Goal: Task Accomplishment & Management: Use online tool/utility

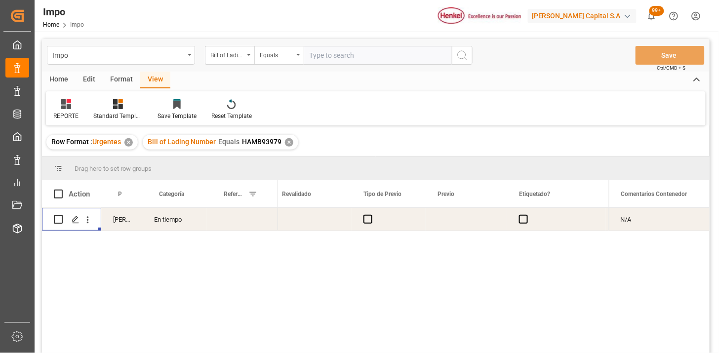
scroll to position [0, 1089]
click at [230, 220] on div "Press SPACE to select this row." at bounding box center [242, 219] width 71 height 23
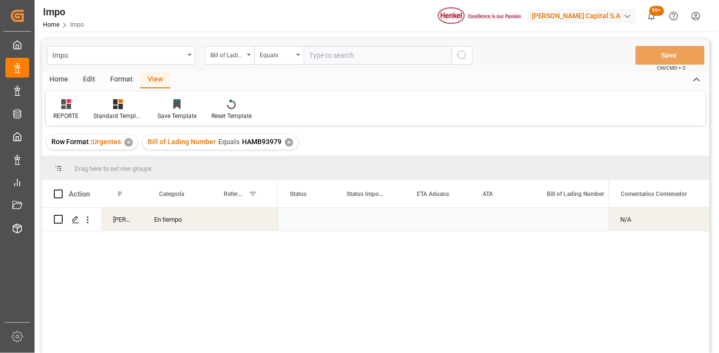
scroll to position [0, 0]
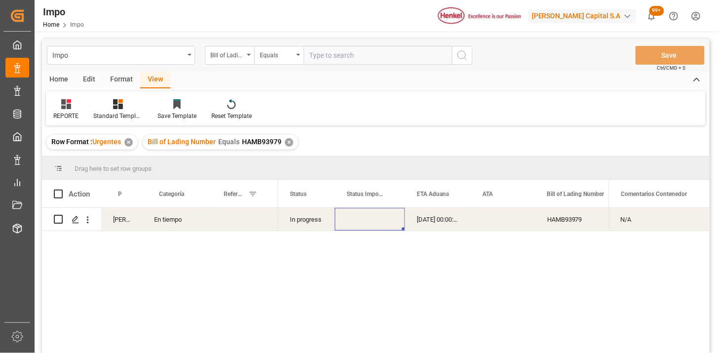
click at [579, 225] on div "HAMB93979" at bounding box center [584, 219] width 99 height 23
click at [287, 138] on div "✕" at bounding box center [289, 142] width 8 height 8
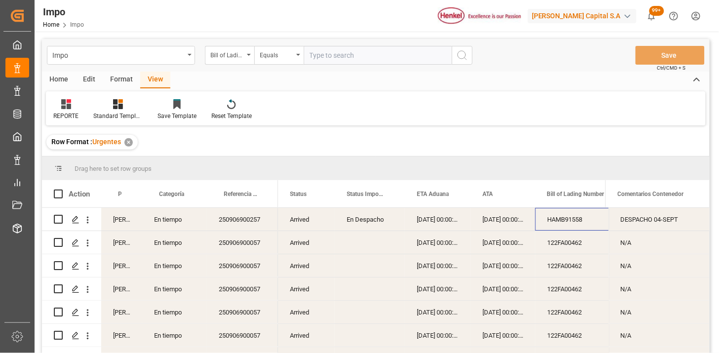
click at [288, 222] on div "Arrived" at bounding box center [306, 219] width 57 height 23
click at [315, 195] on span at bounding box center [318, 194] width 9 height 9
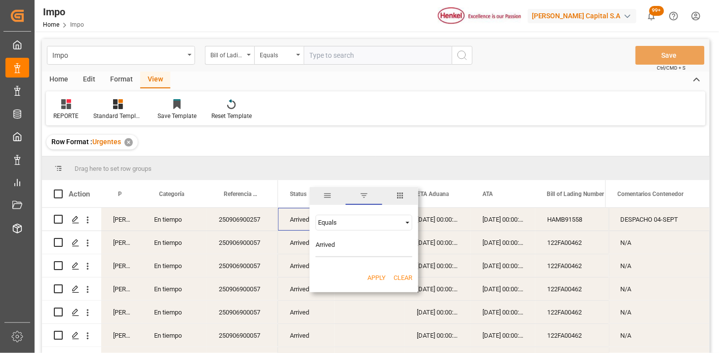
type input "Arrived"
drag, startPoint x: 373, startPoint y: 275, endPoint x: 364, endPoint y: 272, distance: 9.8
click at [373, 275] on button "Apply" at bounding box center [377, 278] width 18 height 10
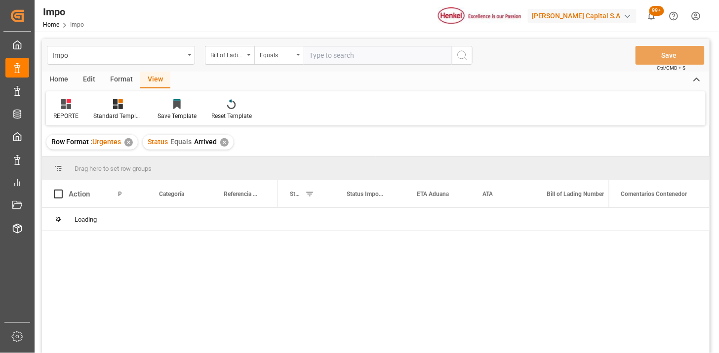
click at [66, 108] on icon at bounding box center [66, 104] width 10 height 10
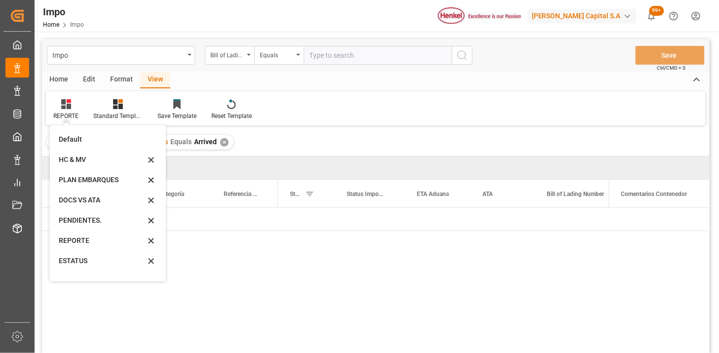
drag, startPoint x: 72, startPoint y: 138, endPoint x: 186, endPoint y: 127, distance: 114.6
click at [73, 138] on div "Default" at bounding box center [102, 139] width 86 height 10
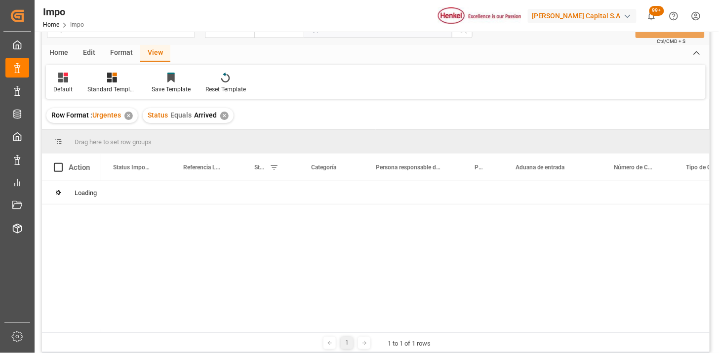
scroll to position [55, 0]
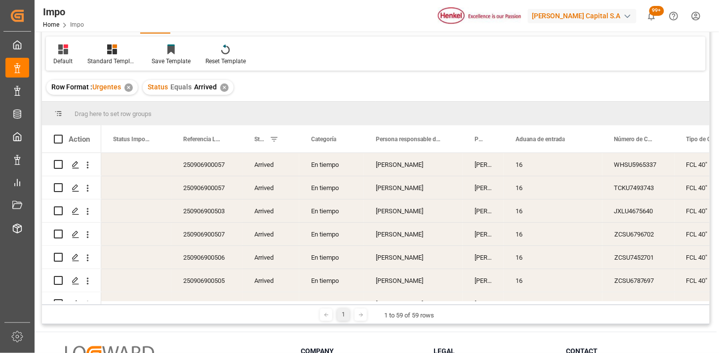
click at [337, 166] on div "En tiempo" at bounding box center [331, 164] width 65 height 23
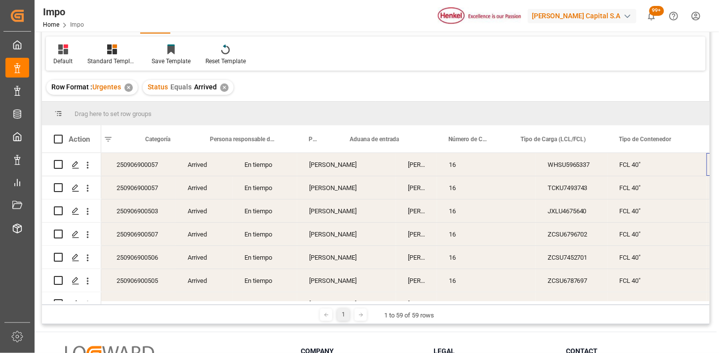
scroll to position [0, 165]
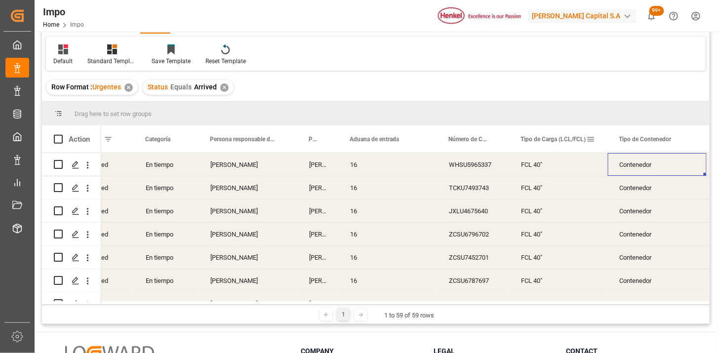
click at [594, 139] on span at bounding box center [591, 139] width 9 height 9
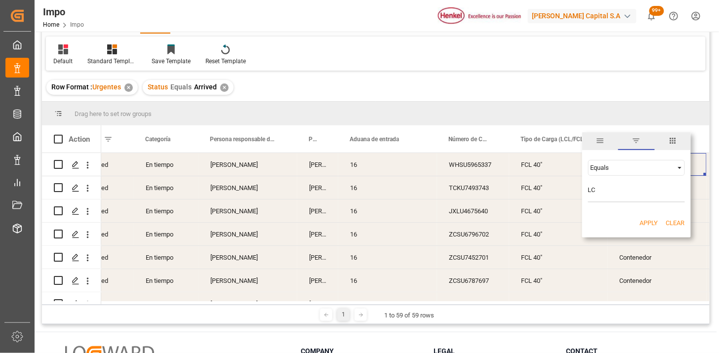
type input "LCL"
click at [646, 222] on button "Apply" at bounding box center [649, 223] width 18 height 10
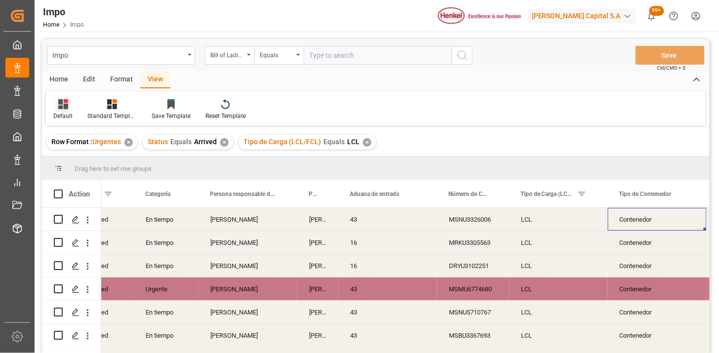
drag, startPoint x: 66, startPoint y: 112, endPoint x: 67, endPoint y: 120, distance: 8.0
click at [66, 112] on div "Default" at bounding box center [62, 116] width 19 height 9
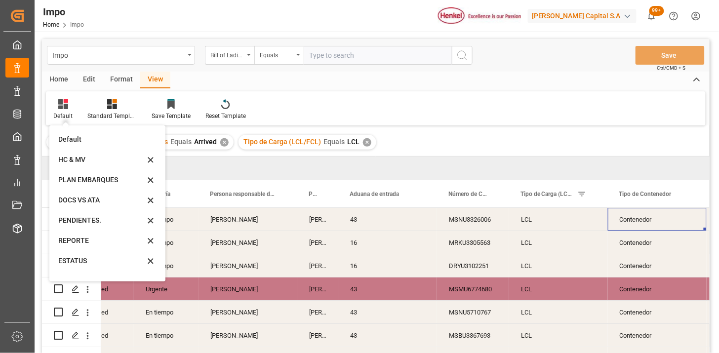
click at [88, 239] on div "REPORTE" at bounding box center [101, 241] width 86 height 10
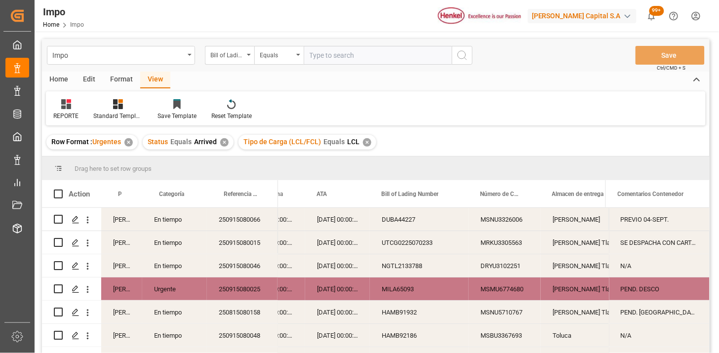
scroll to position [55, 0]
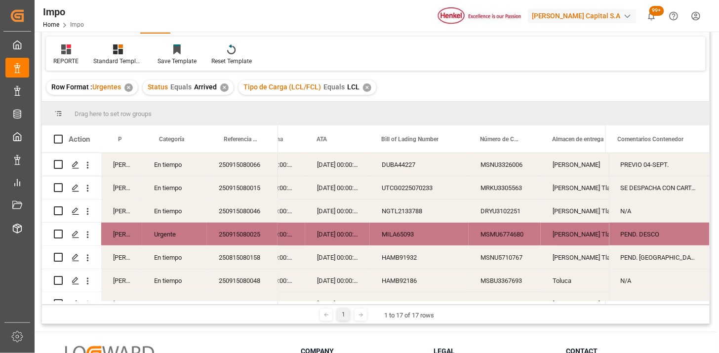
click at [447, 163] on div "DUBA44227" at bounding box center [419, 164] width 99 height 23
click at [312, 144] on div "ATA" at bounding box center [337, 138] width 65 height 27
click at [329, 137] on div "ATA" at bounding box center [333, 138] width 32 height 27
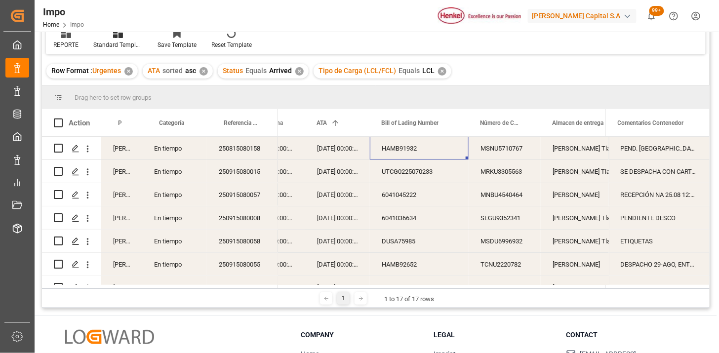
scroll to position [55, 0]
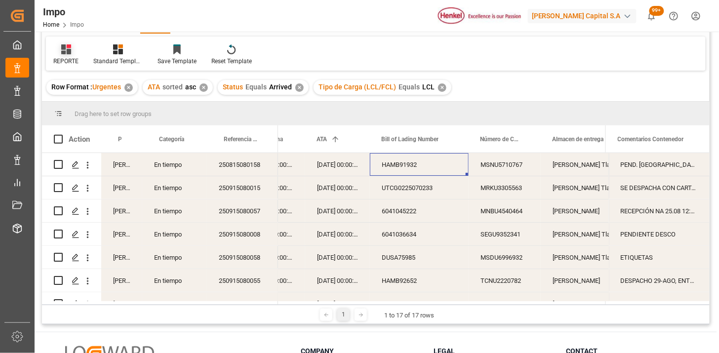
click at [71, 53] on icon at bounding box center [66, 49] width 10 height 10
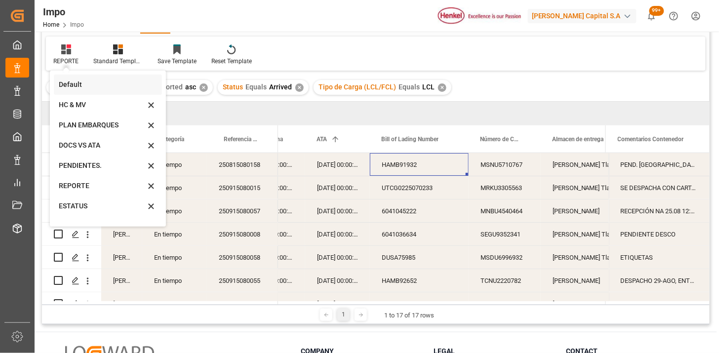
click at [65, 86] on div "Default" at bounding box center [102, 85] width 86 height 10
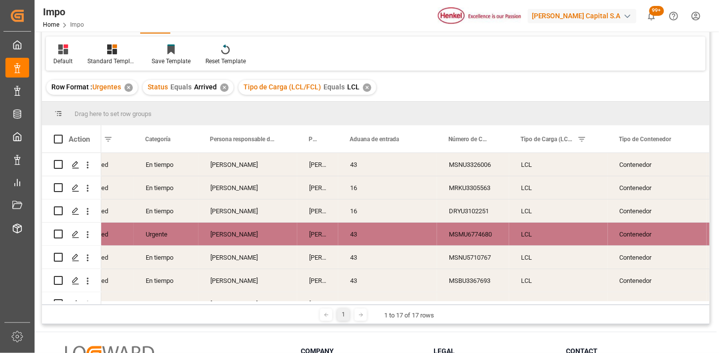
click at [477, 165] on div "MSNU3326006" at bounding box center [473, 164] width 72 height 23
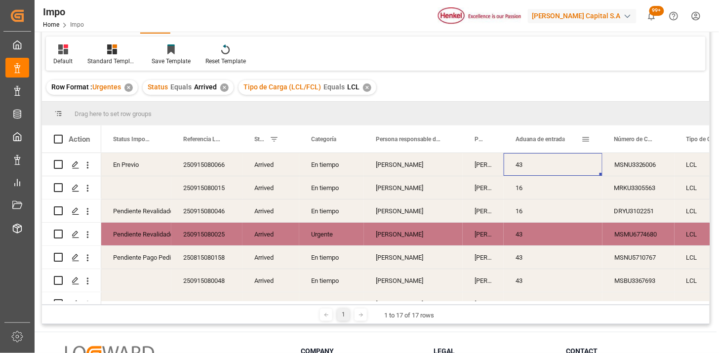
click at [588, 136] on span at bounding box center [586, 139] width 9 height 9
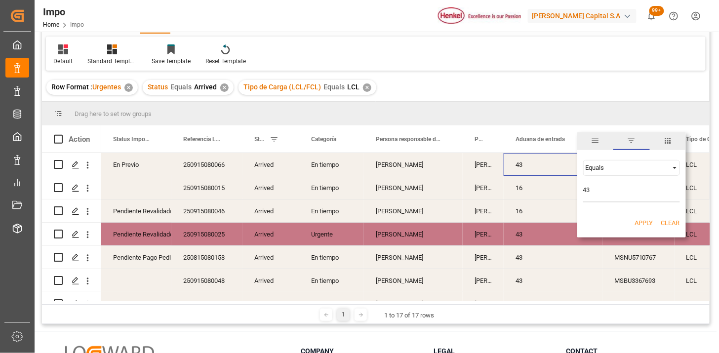
type input "43"
click at [644, 221] on button "Apply" at bounding box center [644, 223] width 18 height 10
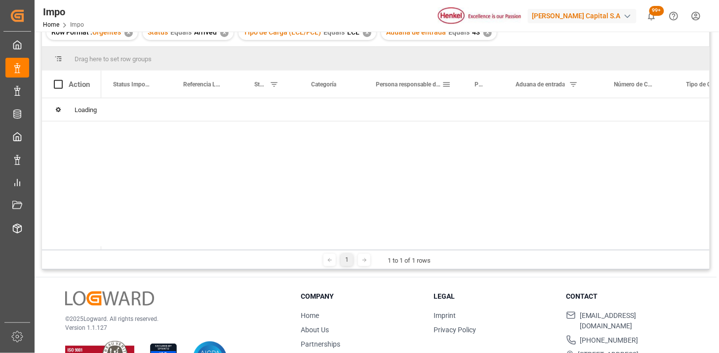
scroll to position [55, 0]
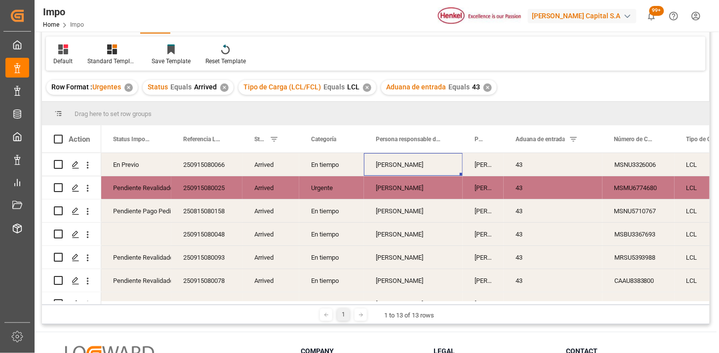
click at [392, 166] on div "Julia Lopez" at bounding box center [413, 164] width 99 height 23
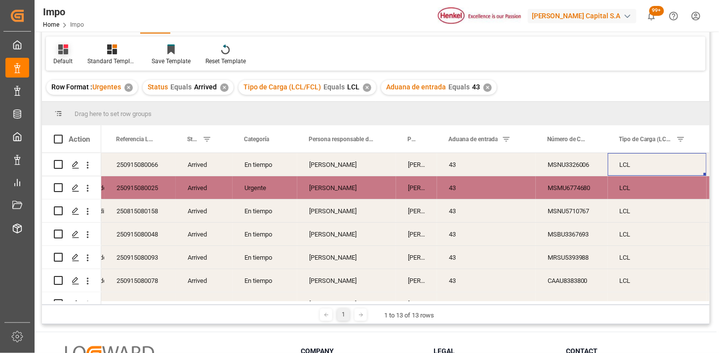
click at [71, 44] on div at bounding box center [62, 49] width 19 height 10
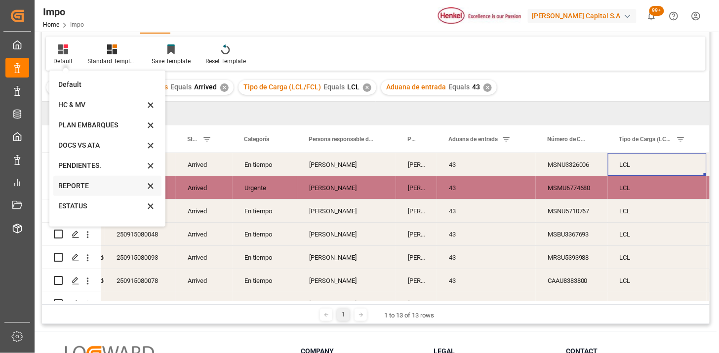
click at [84, 184] on div "REPORTE" at bounding box center [101, 186] width 86 height 10
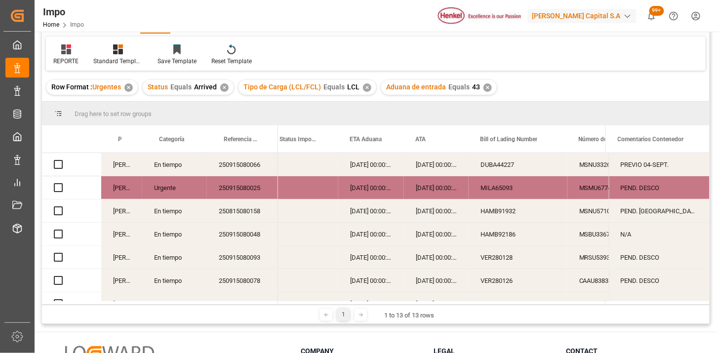
scroll to position [110, 0]
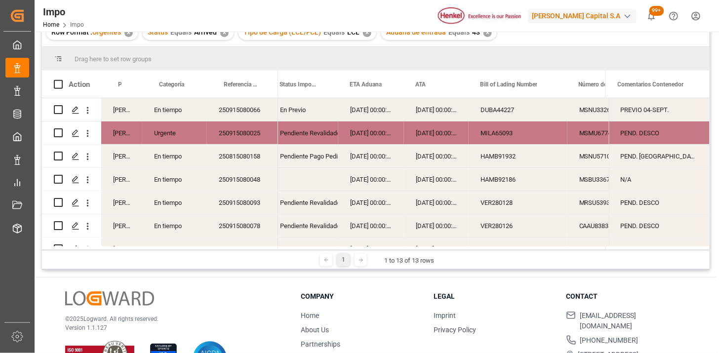
click at [387, 110] on div "26-08-2025 00:00:00" at bounding box center [371, 109] width 66 height 23
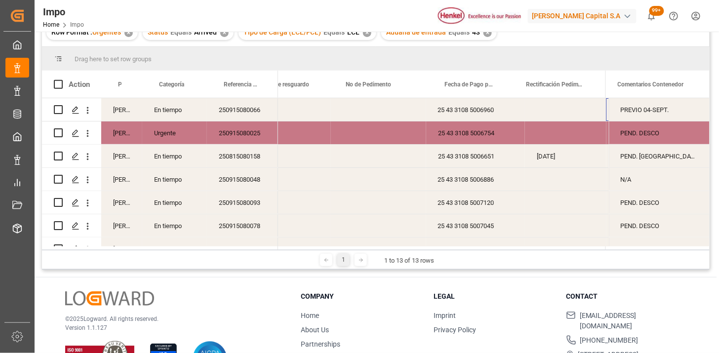
scroll to position [0, 0]
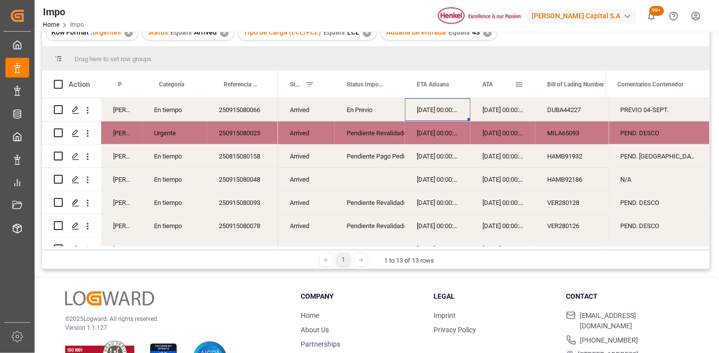
click at [491, 89] on div "ATA" at bounding box center [499, 84] width 32 height 27
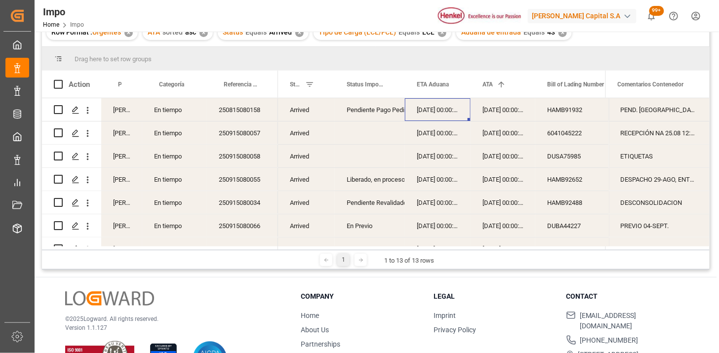
click at [500, 137] on div "25-08-2025 00:00:00" at bounding box center [503, 133] width 65 height 23
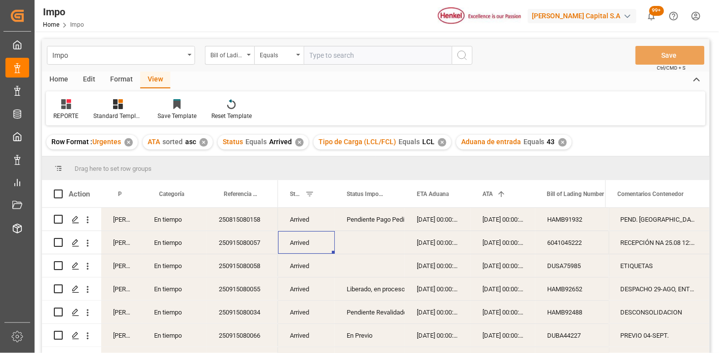
click at [66, 82] on div "Home" at bounding box center [59, 80] width 34 height 17
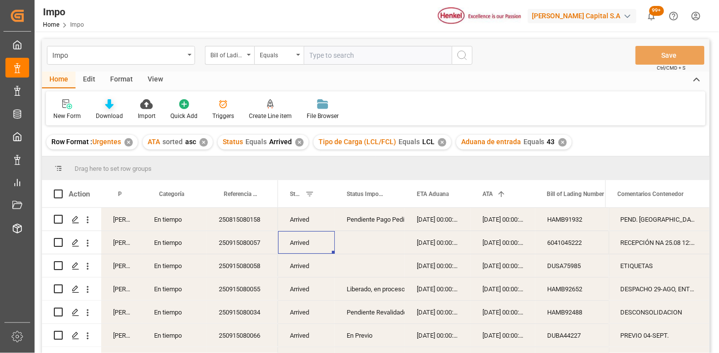
click at [108, 108] on icon at bounding box center [109, 104] width 8 height 10
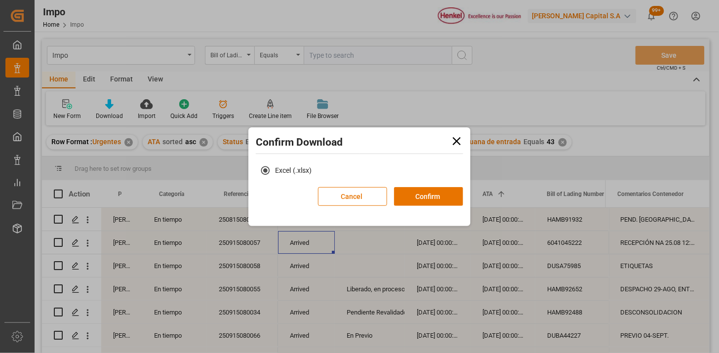
click at [450, 206] on div "Cancel Confirm" at bounding box center [390, 200] width 145 height 26
click at [447, 196] on button "Confirm" at bounding box center [428, 196] width 69 height 19
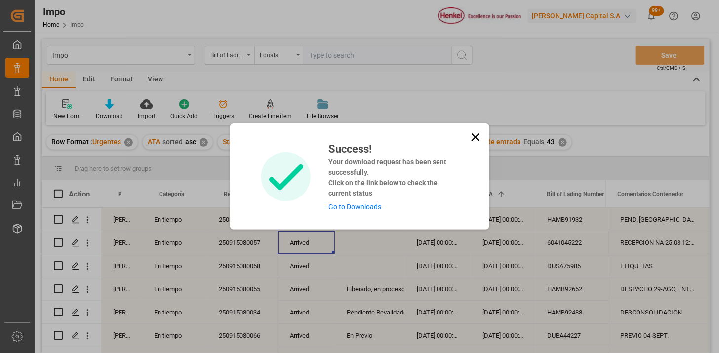
click at [476, 139] on icon at bounding box center [475, 137] width 8 height 8
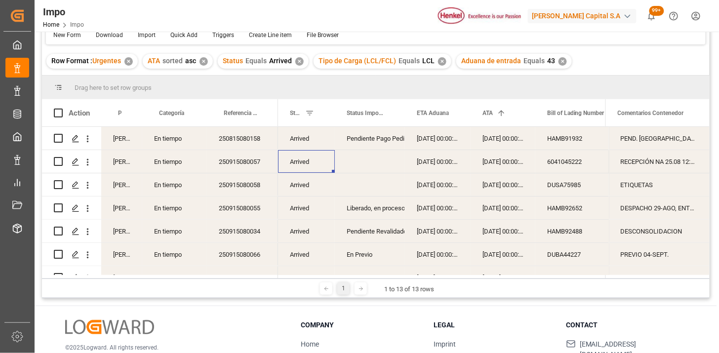
scroll to position [55, 0]
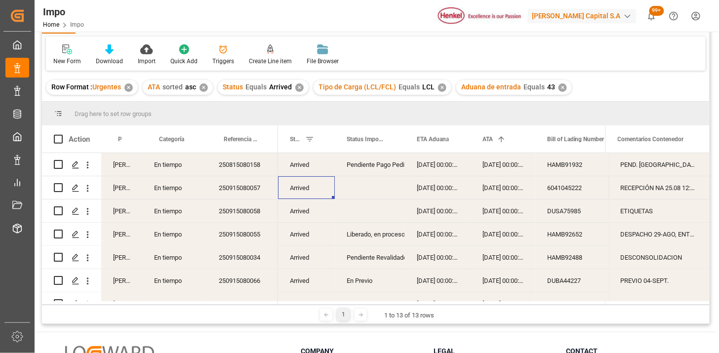
click at [561, 85] on div "✕" at bounding box center [563, 87] width 8 height 8
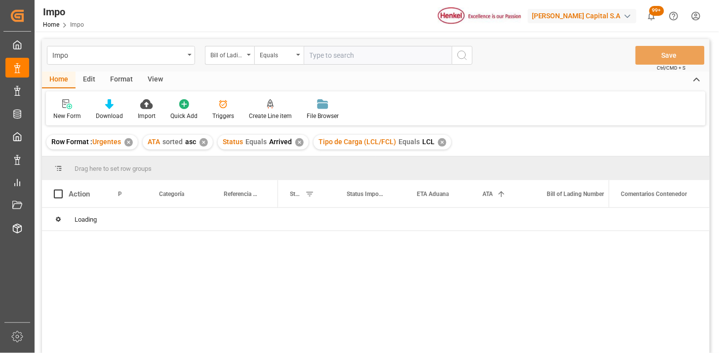
click at [158, 80] on div "View" at bounding box center [155, 80] width 30 height 17
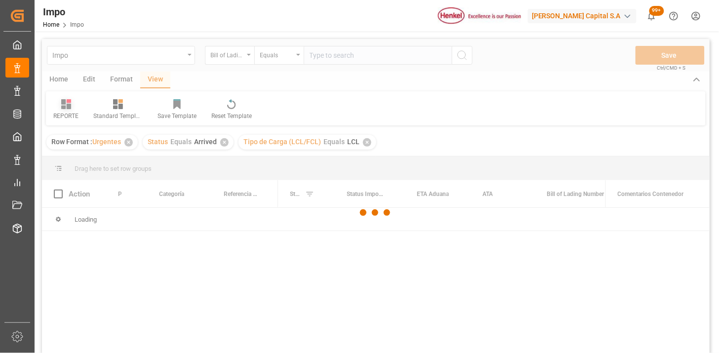
click at [61, 106] on div at bounding box center [376, 212] width 668 height 347
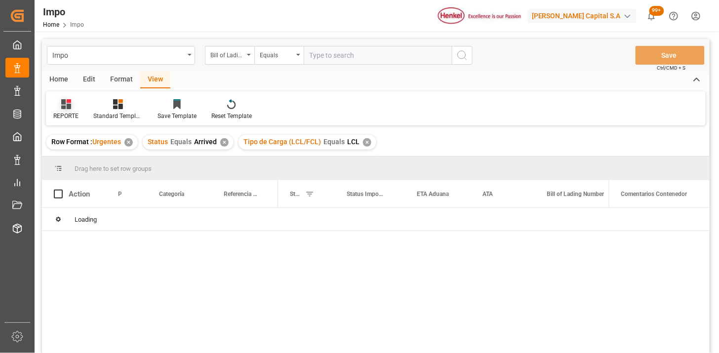
click at [63, 107] on icon at bounding box center [66, 104] width 10 height 10
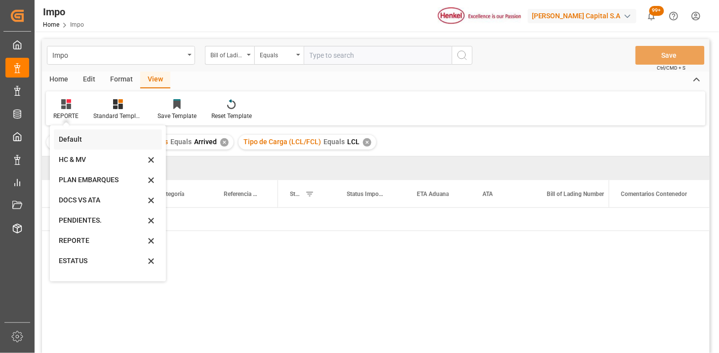
click at [78, 135] on div "Default" at bounding box center [102, 139] width 86 height 10
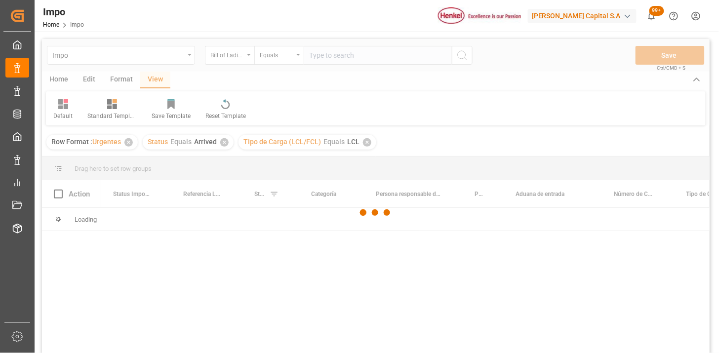
scroll to position [55, 0]
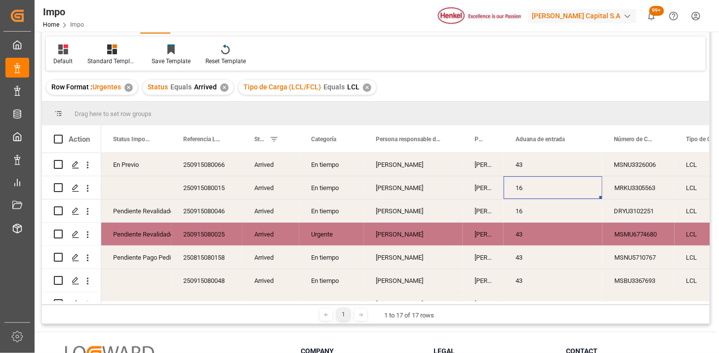
click at [535, 190] on div "16" at bounding box center [553, 187] width 99 height 23
click at [587, 139] on span at bounding box center [586, 139] width 9 height 9
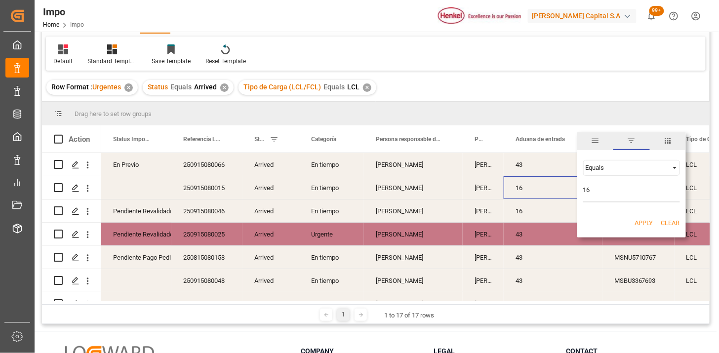
type input "16"
click at [643, 225] on button "Apply" at bounding box center [644, 223] width 18 height 10
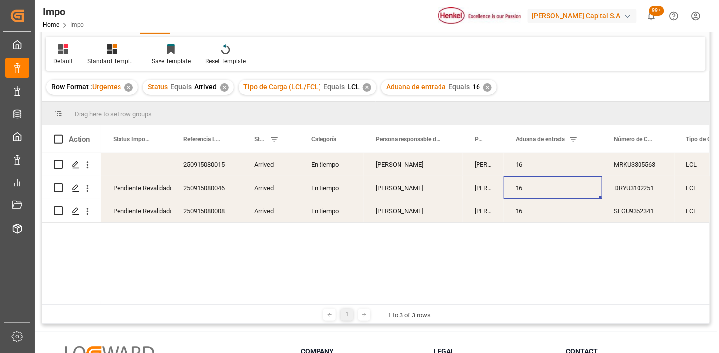
click at [212, 210] on div "250915080008" at bounding box center [206, 211] width 71 height 23
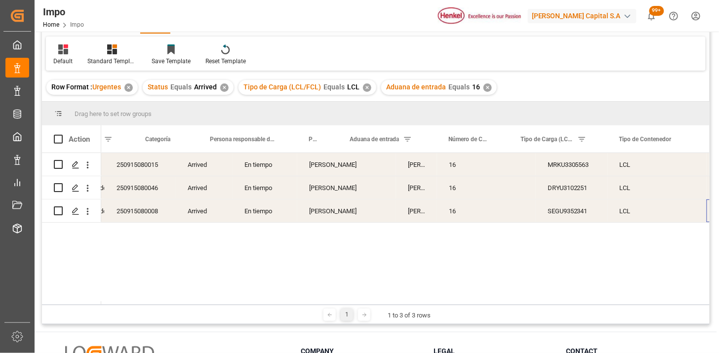
scroll to position [0, 165]
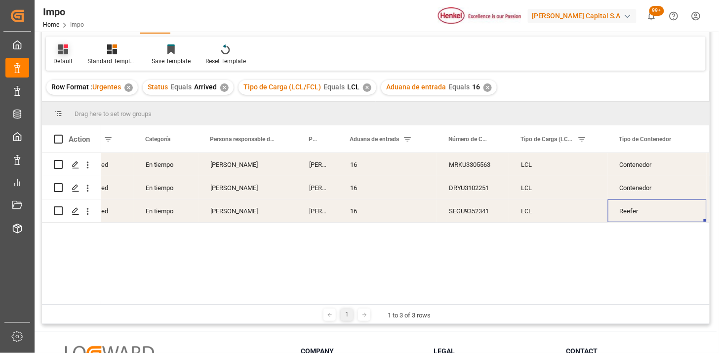
click at [66, 51] on icon at bounding box center [63, 49] width 10 height 10
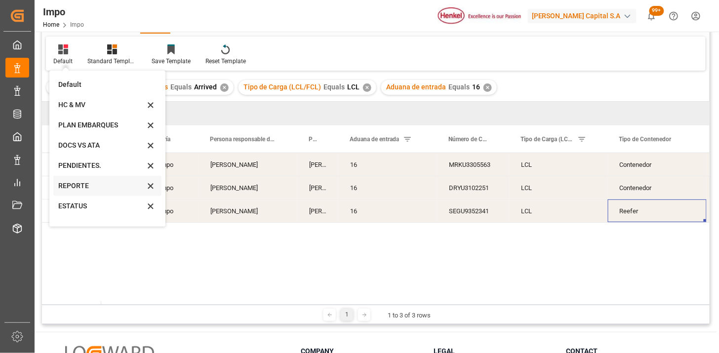
click at [91, 188] on div "REPORTE" at bounding box center [101, 186] width 86 height 10
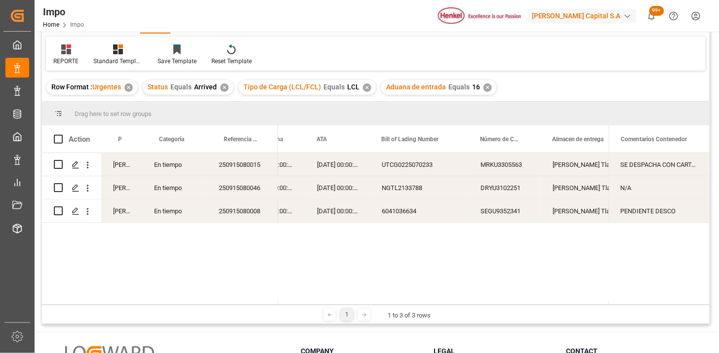
click at [354, 166] on div "22-08-2025 00:00:00" at bounding box center [337, 164] width 65 height 23
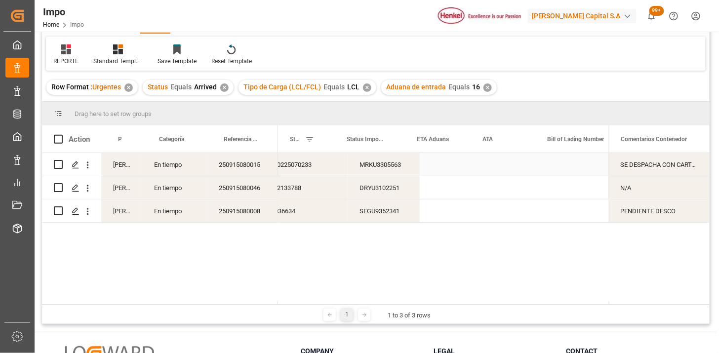
scroll to position [0, 0]
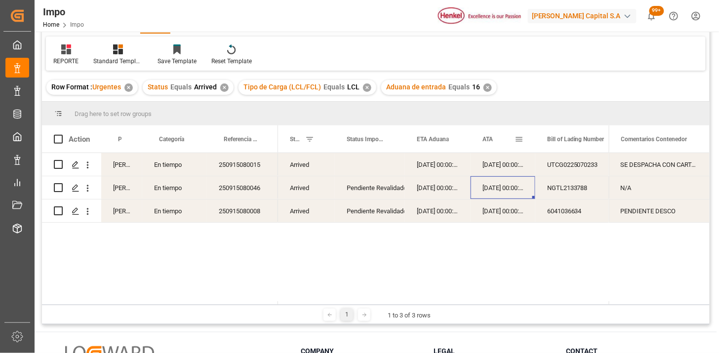
click at [495, 145] on div "ATA" at bounding box center [499, 138] width 32 height 27
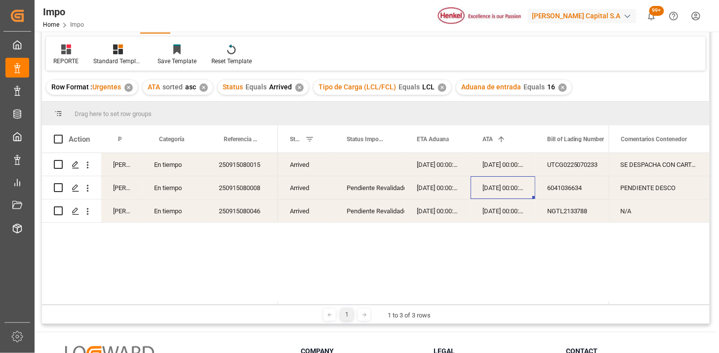
click at [499, 170] on div "22-08-2025 00:00:00" at bounding box center [503, 164] width 65 height 23
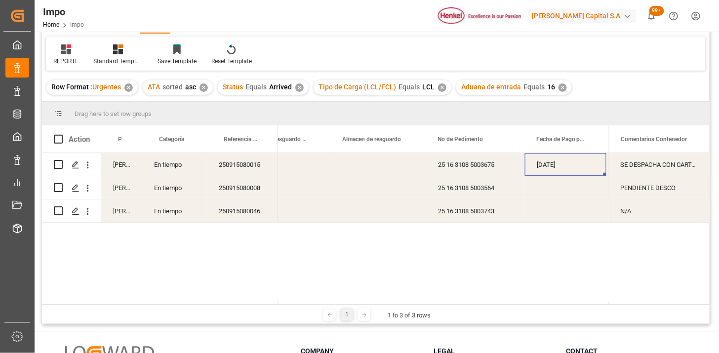
scroll to position [0, 654]
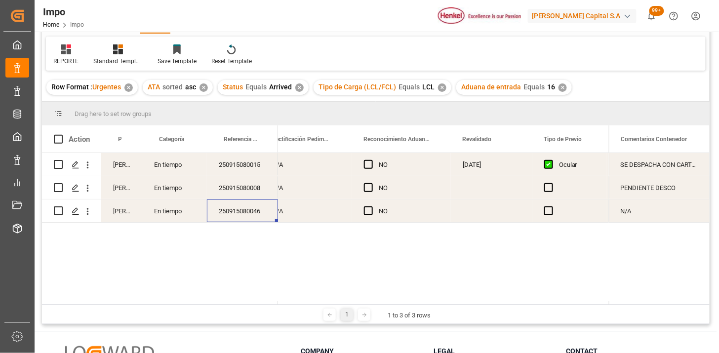
click at [255, 214] on div "250915080046" at bounding box center [242, 211] width 71 height 23
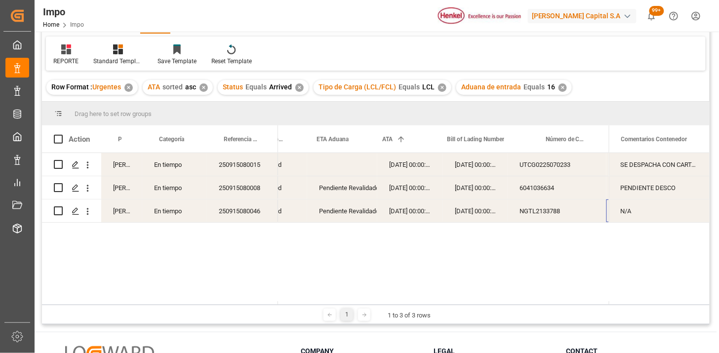
scroll to position [0, 100]
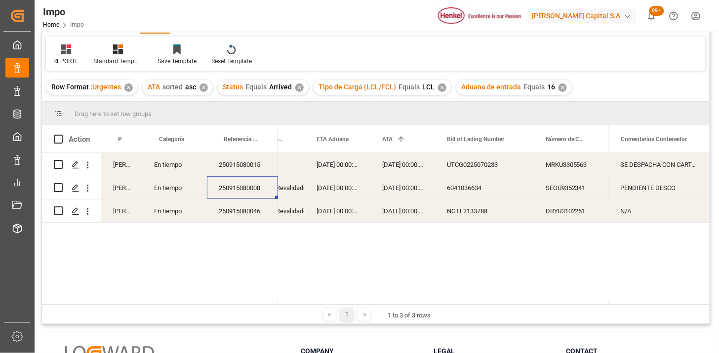
click at [243, 195] on div "250915080008" at bounding box center [242, 187] width 71 height 23
click at [255, 186] on div "250915080008" at bounding box center [242, 187] width 71 height 23
click at [333, 189] on div "25-08-2025 00:00:00" at bounding box center [338, 187] width 66 height 23
click at [412, 194] on div "25-08-2025 00:00:00" at bounding box center [402, 187] width 65 height 23
click at [451, 190] on div "6041036634" at bounding box center [484, 187] width 99 height 23
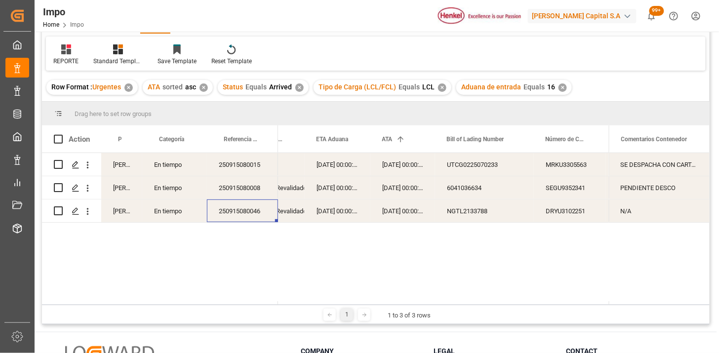
click at [253, 209] on div "250915080046" at bounding box center [242, 211] width 71 height 23
click at [476, 216] on div "NGTL2133788" at bounding box center [484, 211] width 99 height 23
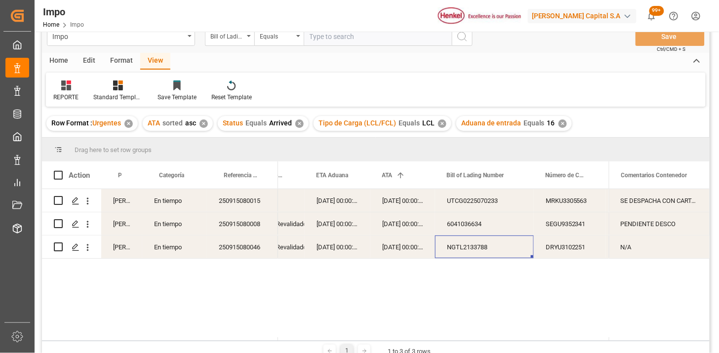
scroll to position [0, 0]
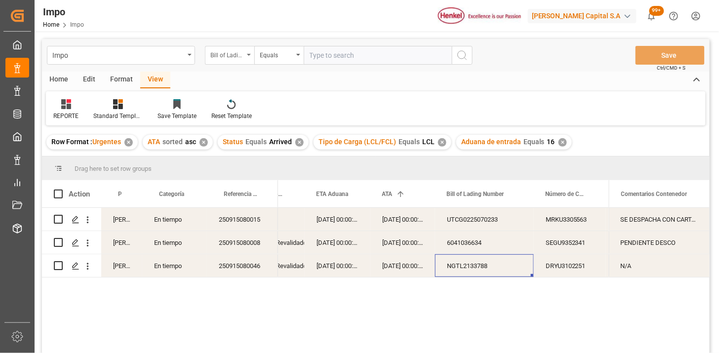
drag, startPoint x: 235, startPoint y: 60, endPoint x: 239, endPoint y: 69, distance: 10.0
click at [235, 60] on div "Bill of Lading Number" at bounding box center [229, 55] width 49 height 19
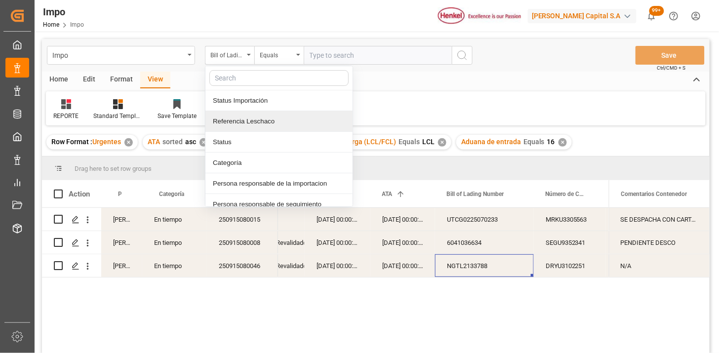
drag, startPoint x: 247, startPoint y: 121, endPoint x: 273, endPoint y: 108, distance: 28.9
click at [252, 119] on div "Referencia Leschaco" at bounding box center [278, 121] width 147 height 21
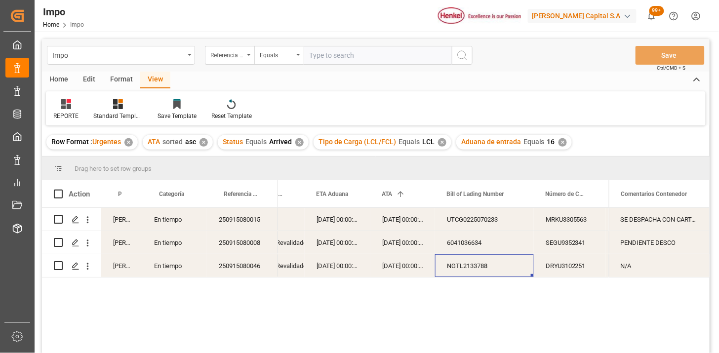
click at [324, 61] on input "text" at bounding box center [378, 55] width 148 height 19
paste input "250915080110"
type input "250915080110"
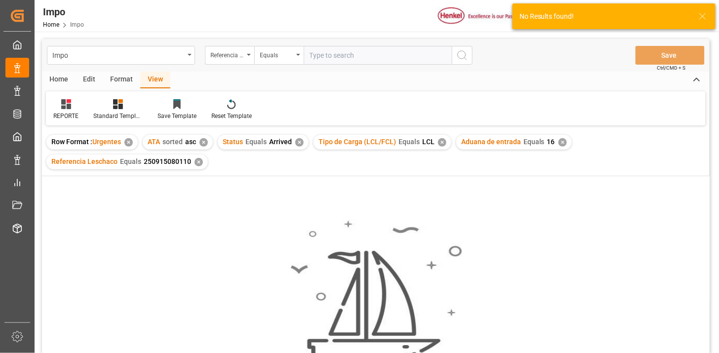
click at [205, 144] on div "✕" at bounding box center [204, 142] width 8 height 8
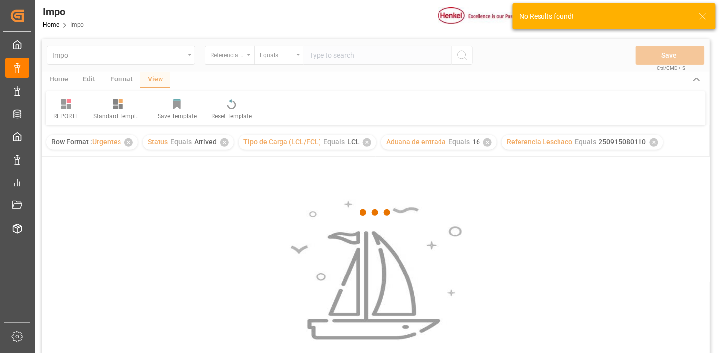
click at [219, 143] on div at bounding box center [376, 212] width 668 height 347
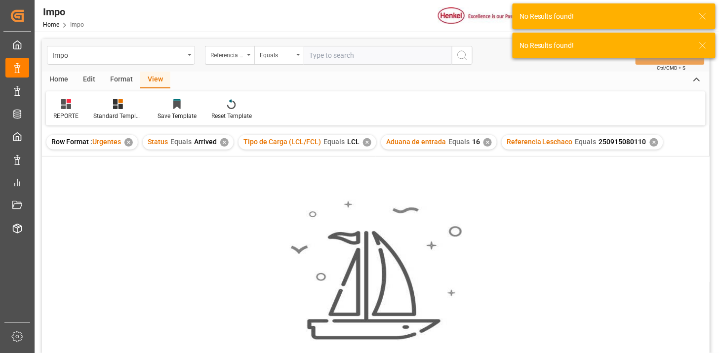
click at [221, 142] on div "✕" at bounding box center [224, 142] width 8 height 8
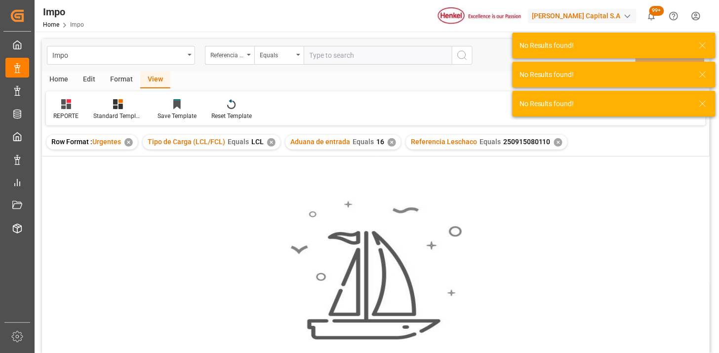
click at [270, 143] on div "✕" at bounding box center [271, 142] width 8 height 8
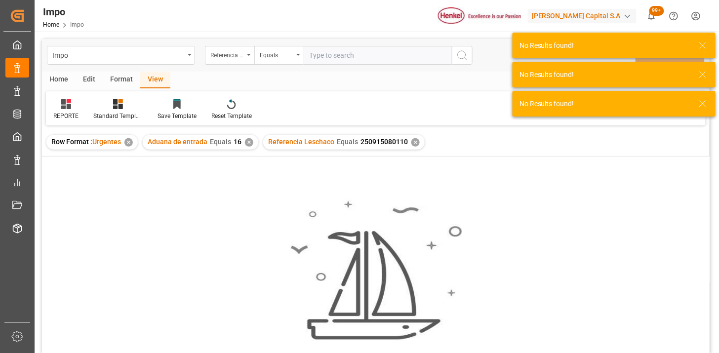
click at [246, 142] on div "✕" at bounding box center [249, 142] width 8 height 8
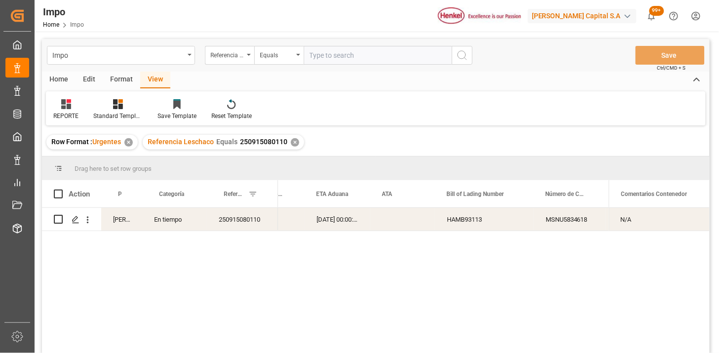
click at [452, 220] on div "HAMB93113" at bounding box center [484, 219] width 99 height 23
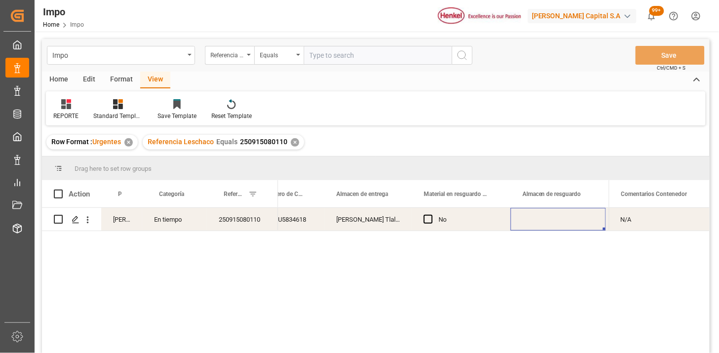
scroll to position [0, 481]
click at [256, 52] on div "Equals" at bounding box center [278, 55] width 49 height 19
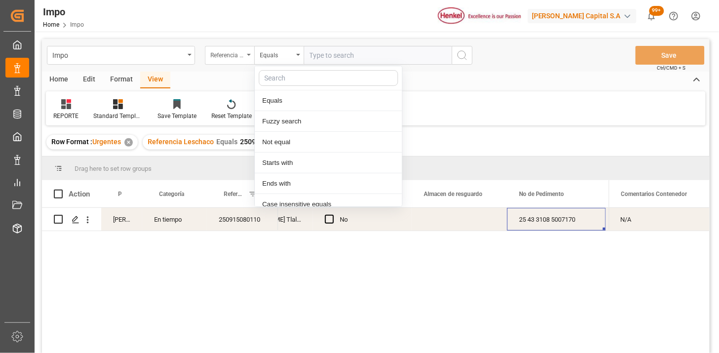
click at [240, 58] on div "Referencia Leschaco" at bounding box center [227, 53] width 34 height 11
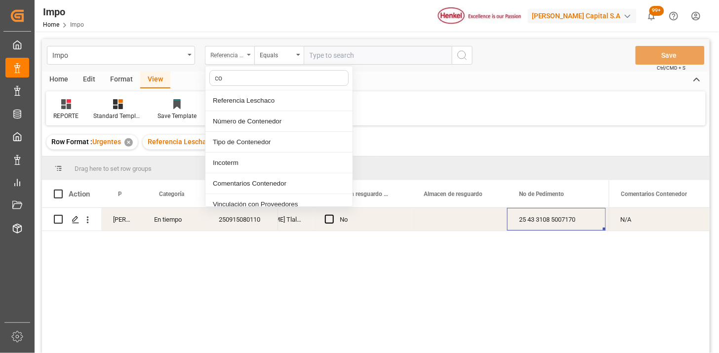
type input "con"
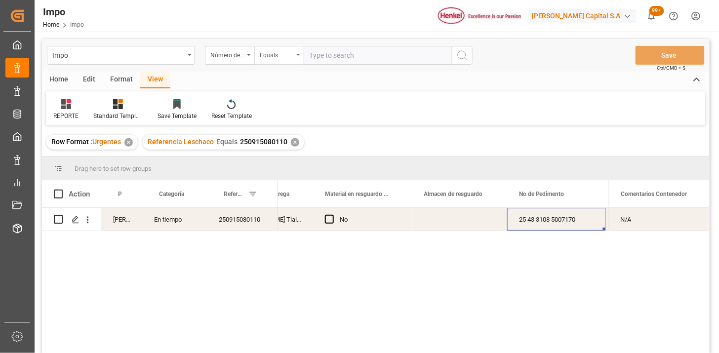
click at [298, 55] on icon "open menu" at bounding box center [298, 55] width 4 height 2
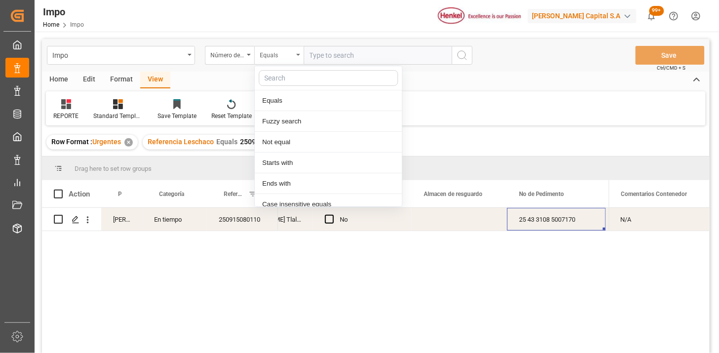
scroll to position [49, 0]
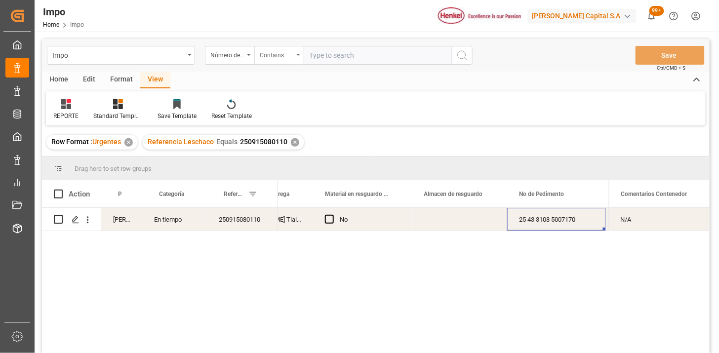
paste input "WHSU5965337 WHSU5665983 WFHU5184070"
type input "WHSU5965337,WHSU5665983,WFHU5184070"
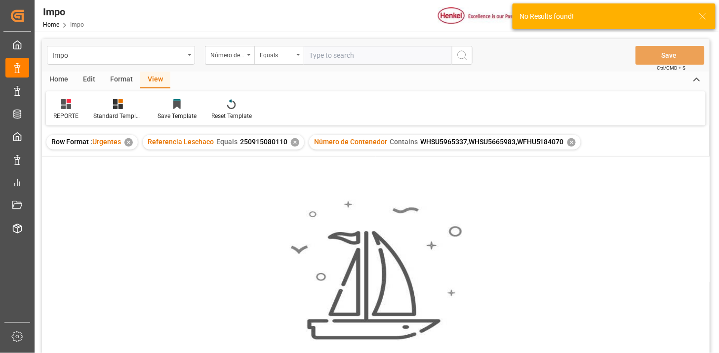
click at [292, 142] on div "✕" at bounding box center [295, 142] width 8 height 8
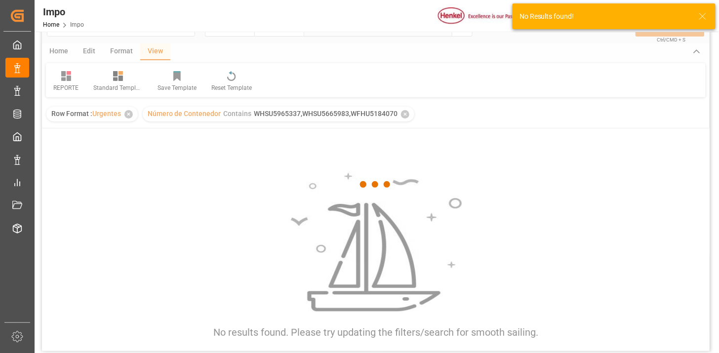
scroll to position [55, 0]
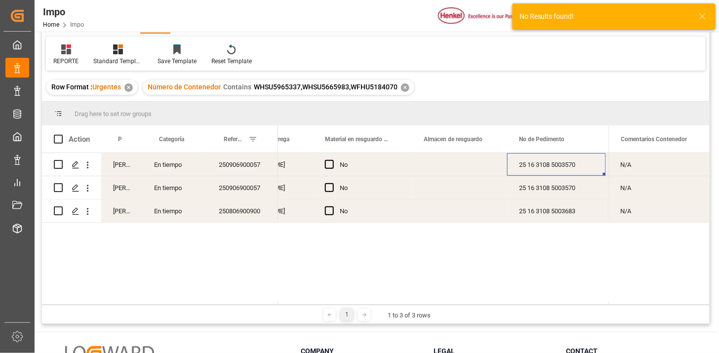
click at [437, 164] on div "Press SPACE to select this row." at bounding box center [459, 164] width 95 height 23
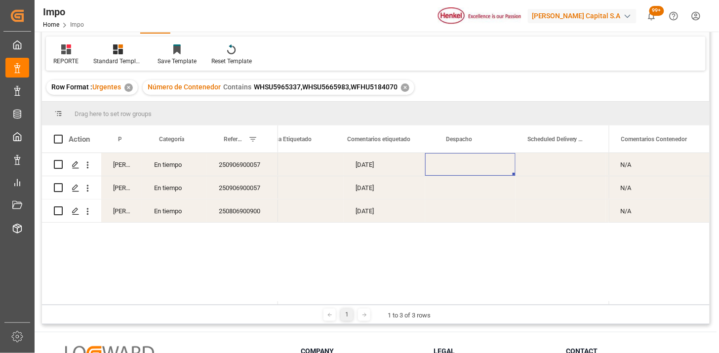
scroll to position [0, 1531]
click at [455, 168] on div "Press SPACE to select this row." at bounding box center [470, 164] width 90 height 23
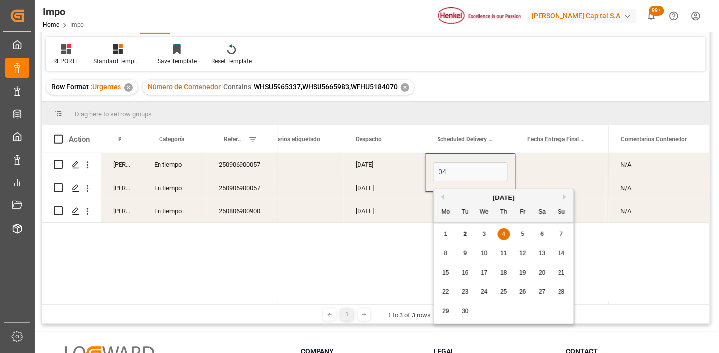
type input "04-09-2025"
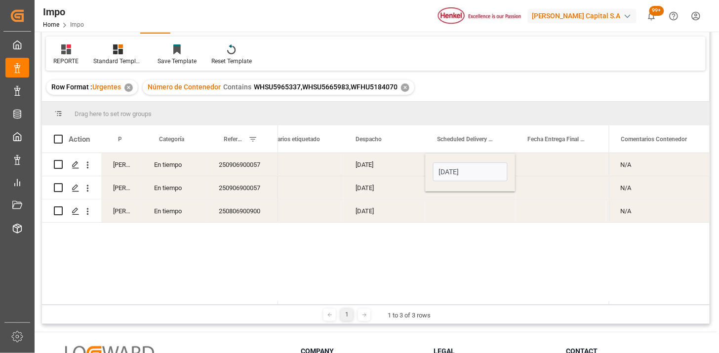
click at [386, 173] on div "29-08-2025" at bounding box center [385, 164] width 82 height 23
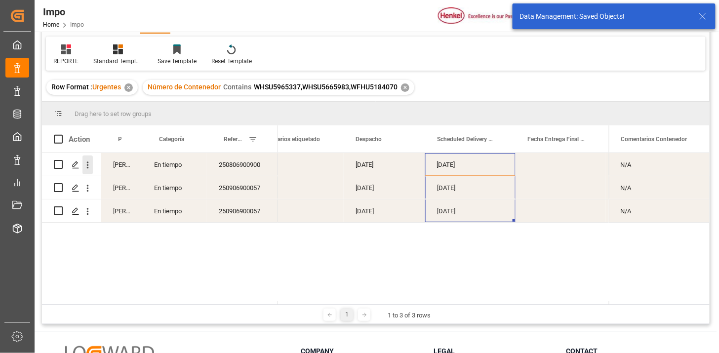
click at [89, 169] on icon "open menu" at bounding box center [87, 165] width 10 height 10
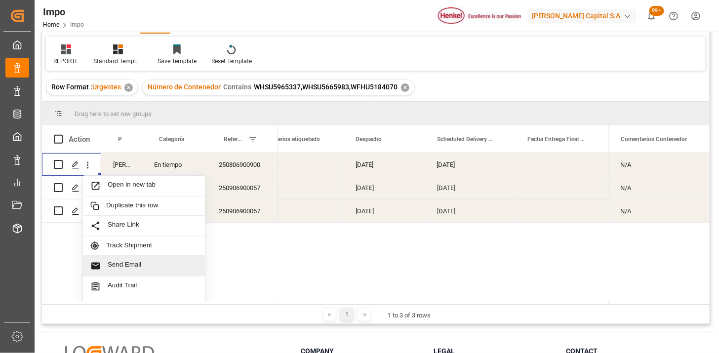
click at [133, 266] on span "Send Email" at bounding box center [153, 266] width 90 height 10
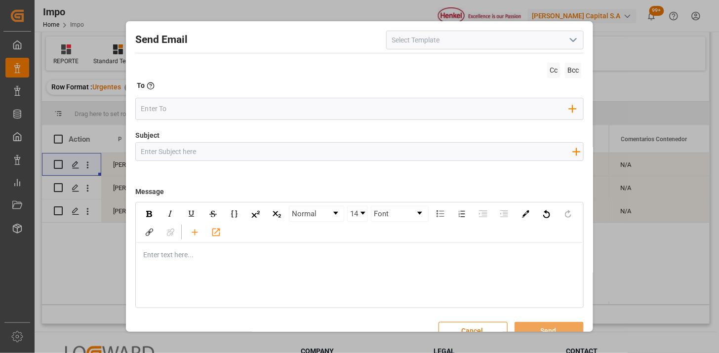
click at [568, 45] on icon "open menu" at bounding box center [574, 40] width 12 height 12
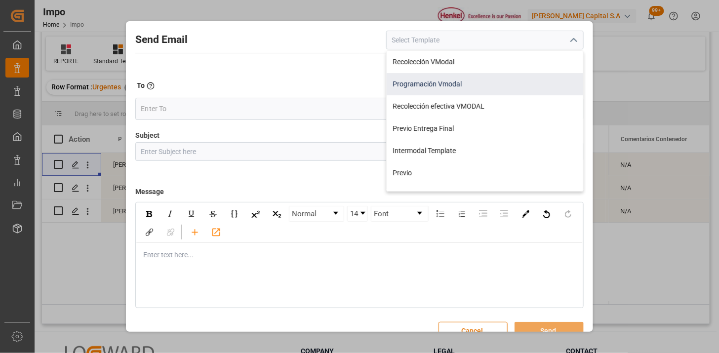
click at [487, 86] on div "Programación Vmodal" at bounding box center [485, 84] width 197 height 22
type input "Programación Vmodal"
type input "PROGRAMACIÓN CARGA {{scheduledDeliveryDate}} || OC {{customerpoDerived}} || {{f…"
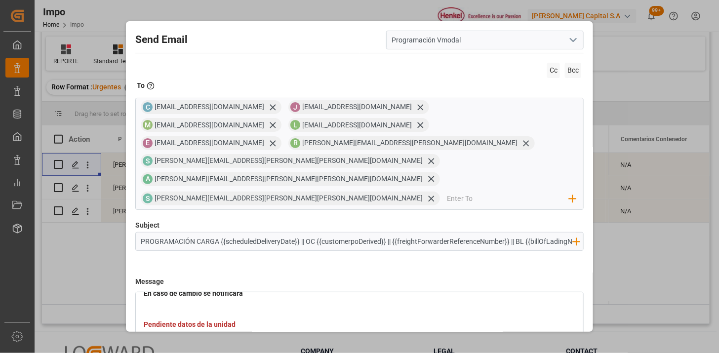
scroll to position [110, 0]
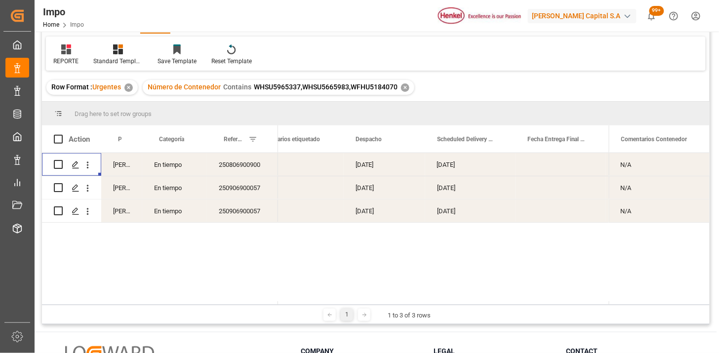
click at [521, 208] on div "Press SPACE to select this row." at bounding box center [561, 211] width 90 height 23
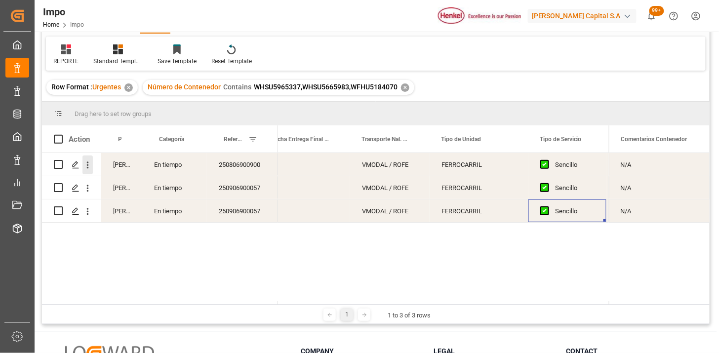
click at [91, 164] on icon "open menu" at bounding box center [87, 165] width 10 height 10
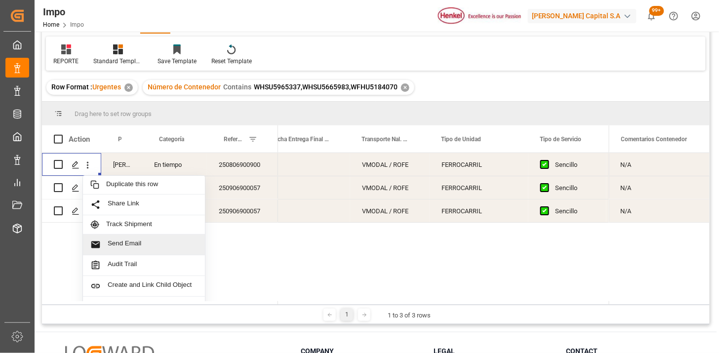
click at [152, 245] on span "Send Email" at bounding box center [153, 245] width 90 height 10
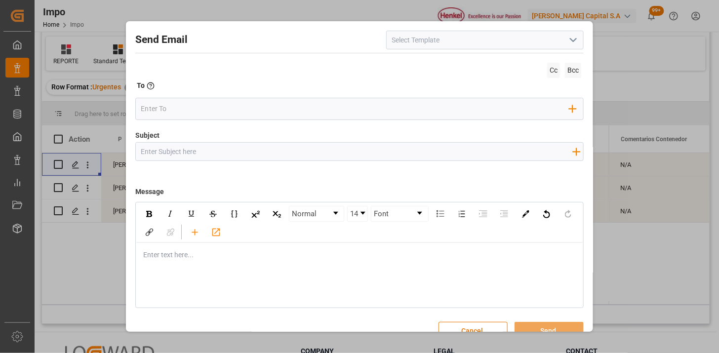
click at [570, 41] on icon "open menu" at bounding box center [574, 40] width 12 height 12
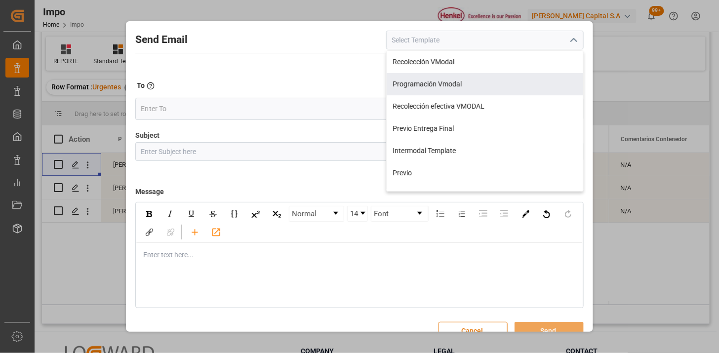
drag, startPoint x: 511, startPoint y: 84, endPoint x: 510, endPoint y: 92, distance: 8.0
click at [510, 84] on div "Programación Vmodal" at bounding box center [485, 84] width 197 height 22
type input "Programación Vmodal"
type input "PROGRAMACIÓN CARGA {{scheduledDeliveryDate}} || OC {{customerpoDerived}} || {{f…"
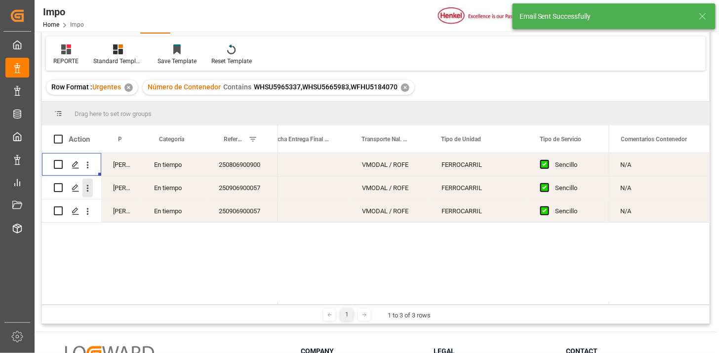
click at [87, 189] on icon "open menu" at bounding box center [88, 188] width 2 height 7
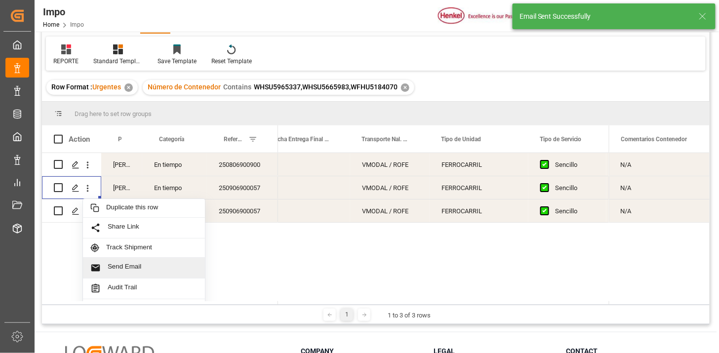
click at [143, 267] on span "Send Email" at bounding box center [153, 268] width 90 height 10
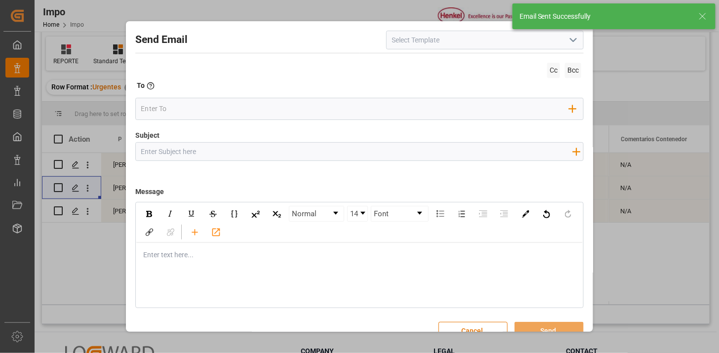
click at [571, 38] on icon "open menu" at bounding box center [574, 40] width 12 height 12
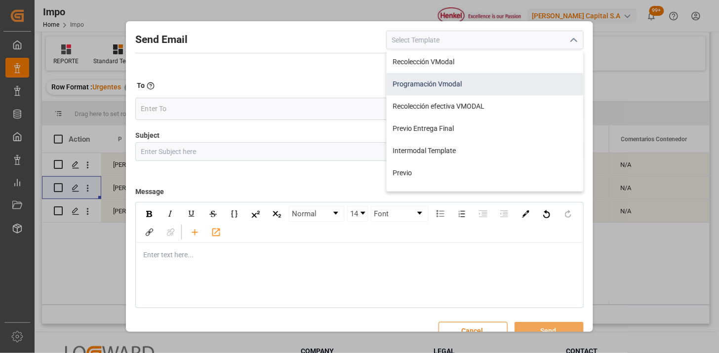
click at [459, 89] on div "Programación Vmodal" at bounding box center [485, 84] width 197 height 22
type input "Programación Vmodal"
type input "PROGRAMACIÓN CARGA {{scheduledDeliveryDate}} || OC {{customerpoDerived}} || {{f…"
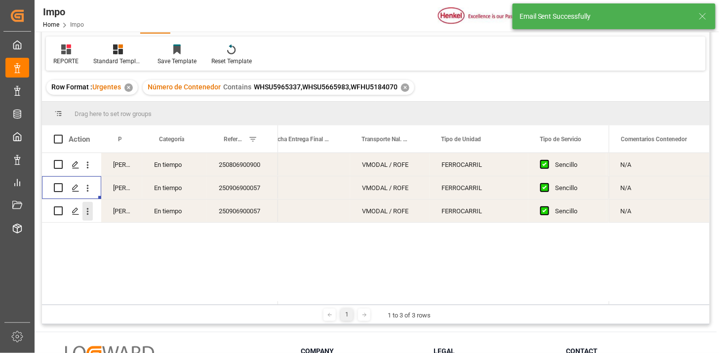
click at [92, 209] on icon "open menu" at bounding box center [87, 211] width 10 height 10
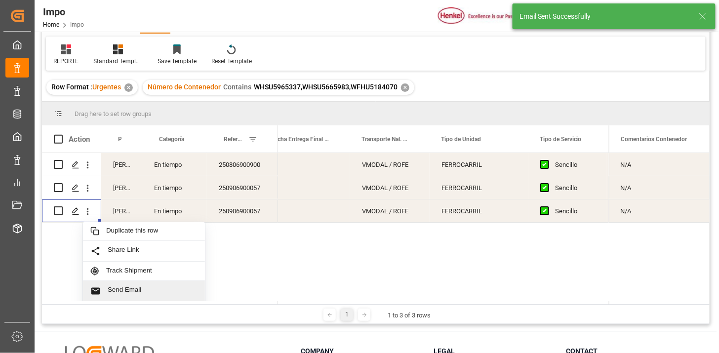
click at [142, 290] on span "Send Email" at bounding box center [153, 291] width 90 height 10
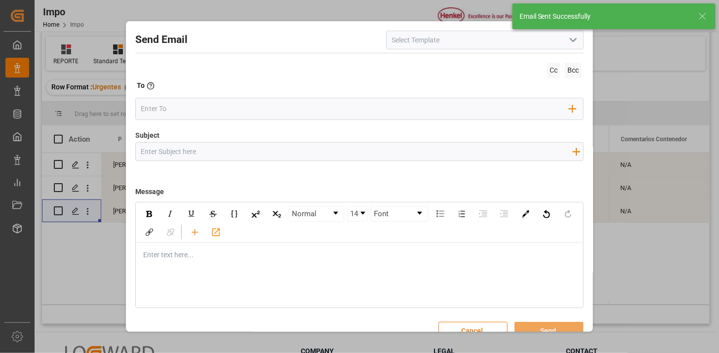
click at [572, 46] on icon "open menu" at bounding box center [574, 40] width 12 height 12
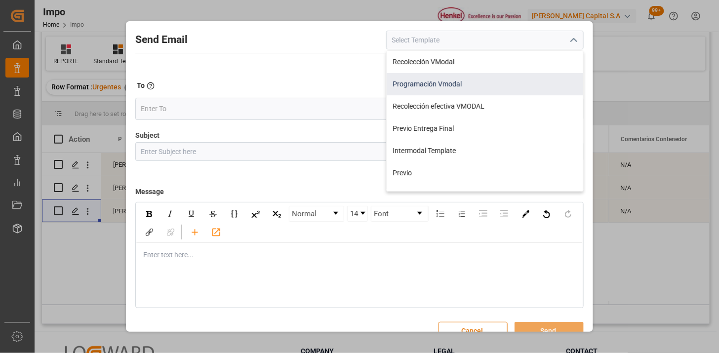
click at [468, 84] on div "Programación Vmodal" at bounding box center [485, 84] width 197 height 22
type input "Programación Vmodal"
type input "PROGRAMACIÓN CARGA {{scheduledDeliveryDate}} || OC {{customerpoDerived}} || {{f…"
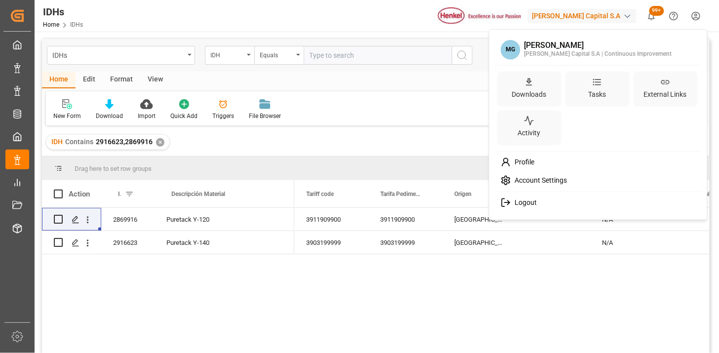
click at [694, 16] on html "Created by potrace 1.15, written by [PERSON_NAME] [DATE]-[DATE] Created by potr…" at bounding box center [359, 176] width 719 height 353
click at [536, 97] on div "Downloads" at bounding box center [529, 94] width 39 height 14
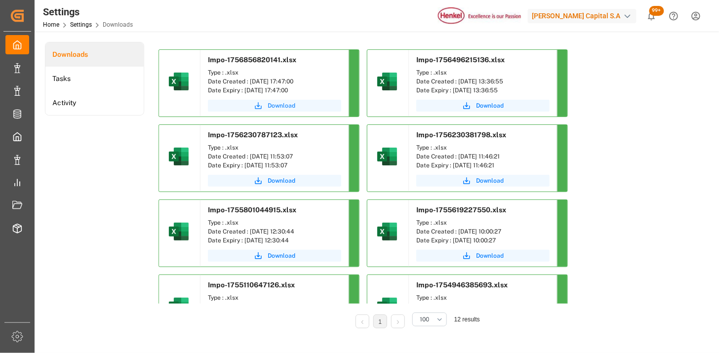
click at [278, 109] on span "Download" at bounding box center [282, 105] width 28 height 9
